Goal: Check status: Check status

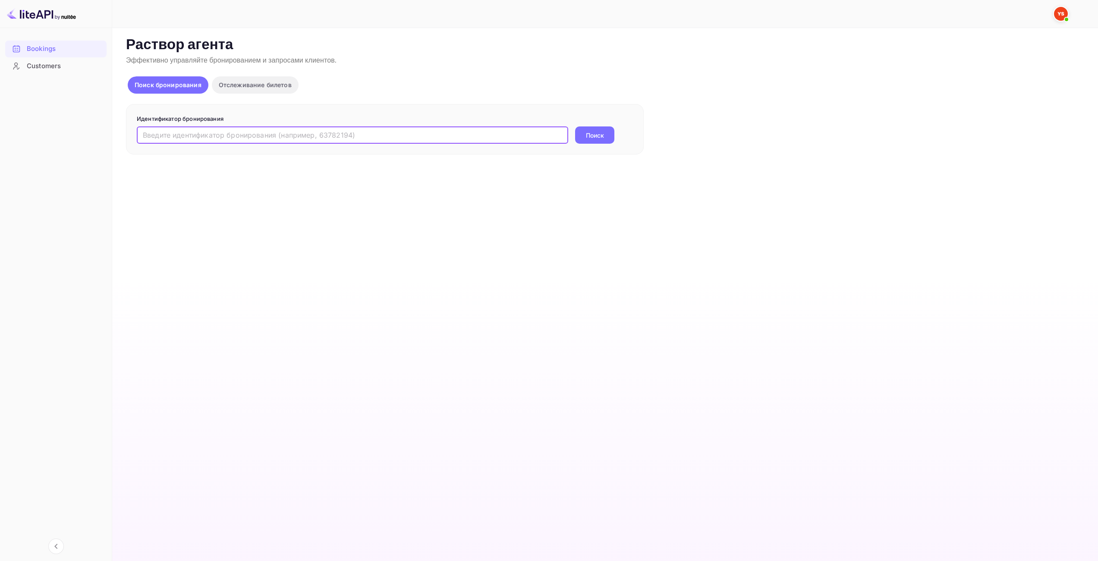
click at [397, 139] on input "text" at bounding box center [352, 134] width 431 height 17
paste input "9320437"
type input "9320437"
click at [599, 141] on button "Поиск" at bounding box center [594, 134] width 39 height 17
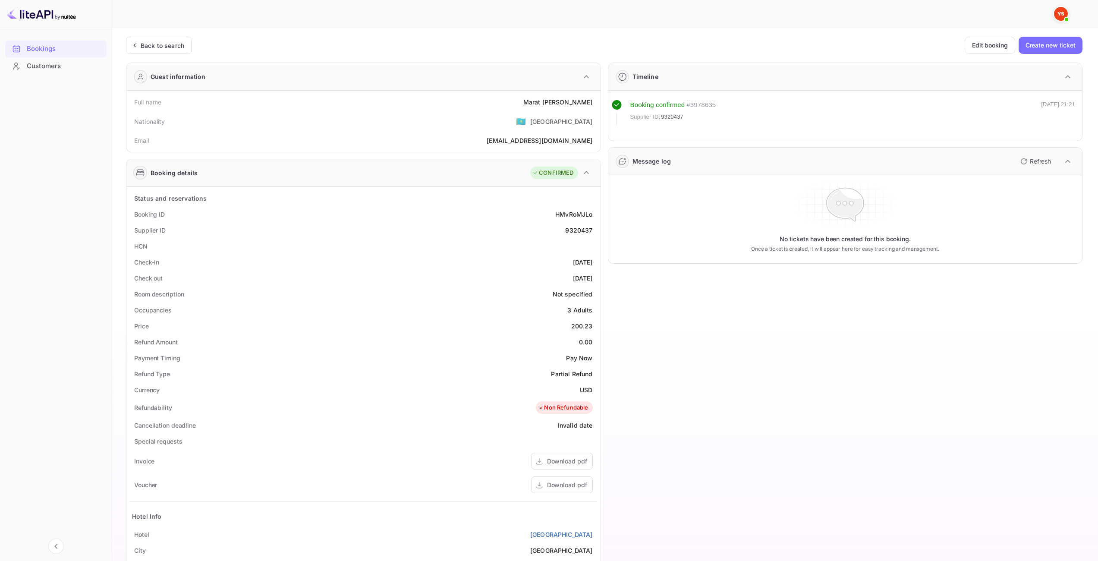
click at [574, 327] on div "200.23" at bounding box center [582, 325] width 22 height 9
click at [578, 325] on div "200.23" at bounding box center [582, 325] width 22 height 9
click at [579, 325] on div "200.23" at bounding box center [582, 325] width 22 height 9
copy div "200.23"
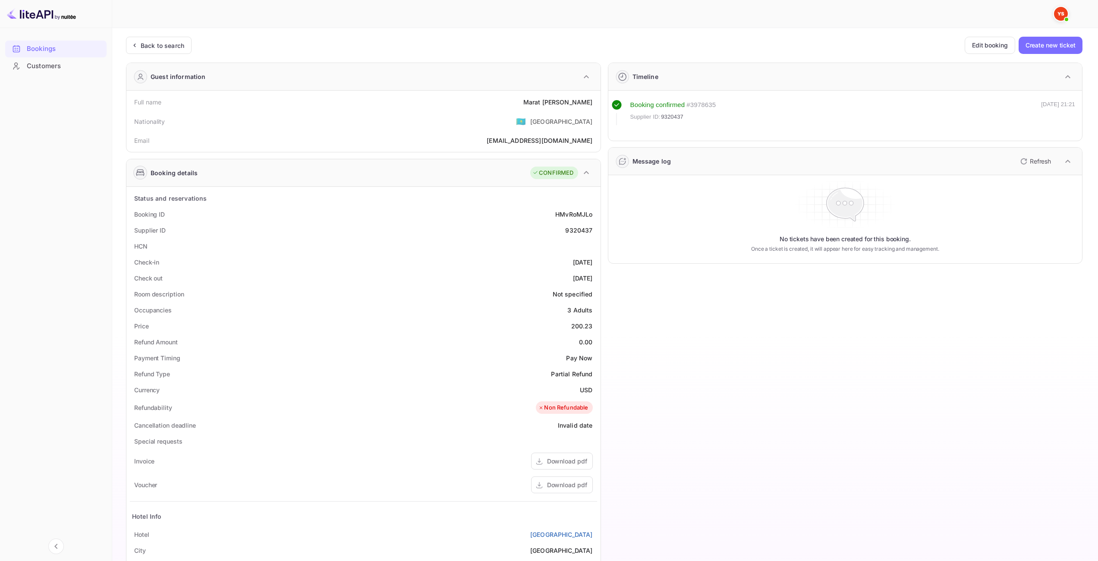
click at [586, 389] on div "USD" at bounding box center [586, 389] width 13 height 9
copy div "USD"
